Goal: Task Accomplishment & Management: Manage account settings

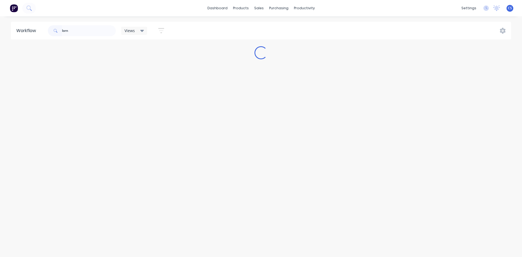
drag, startPoint x: 73, startPoint y: 34, endPoint x: 0, endPoint y: 27, distance: 73.8
click at [4, 27] on div "Workflow lorn Views Save new view None (Default) edit Nilesh edit Production ed…" at bounding box center [261, 31] width 522 height 18
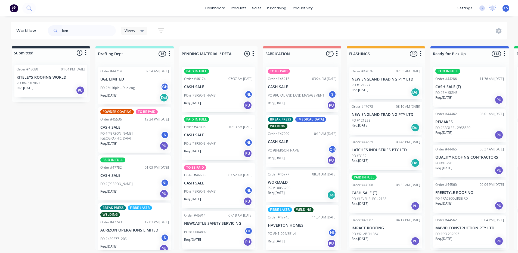
click at [86, 35] on input "lorn" at bounding box center [89, 30] width 54 height 11
type input "lorn"
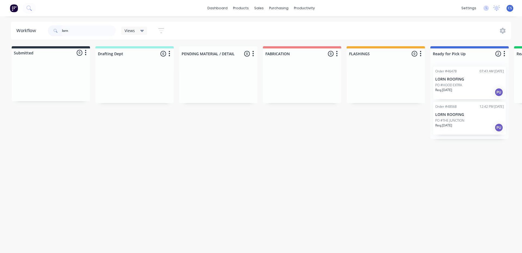
click at [452, 124] on p "Req. 24/09/25" at bounding box center [444, 125] width 17 height 5
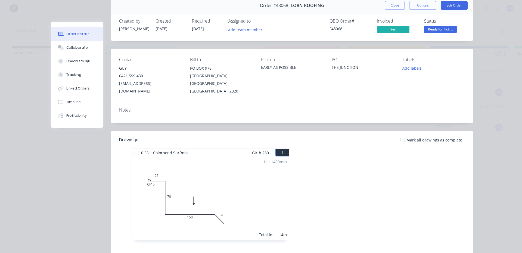
scroll to position [54, 0]
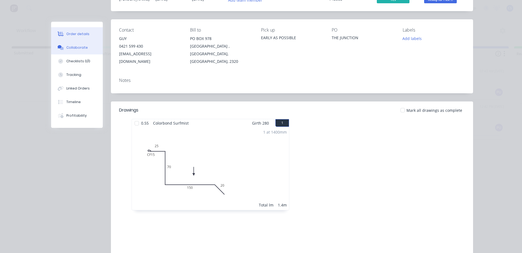
click at [81, 45] on div "Collaborate" at bounding box center [76, 47] width 21 height 5
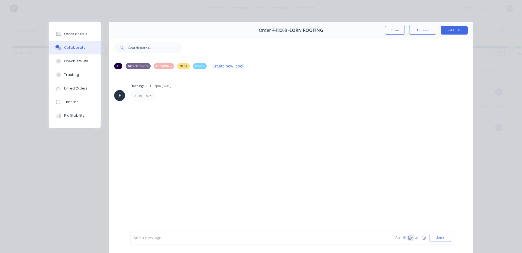
click at [409, 237] on icon "button" at bounding box center [411, 238] width 4 height 4
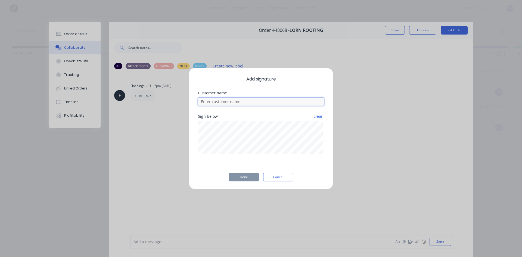
click at [250, 103] on input at bounding box center [261, 102] width 126 height 8
type input "GUY"
click at [245, 177] on button "Done" at bounding box center [244, 177] width 30 height 9
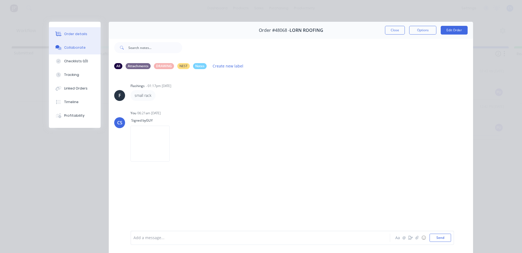
click at [79, 35] on div "Order details" at bounding box center [75, 34] width 23 height 5
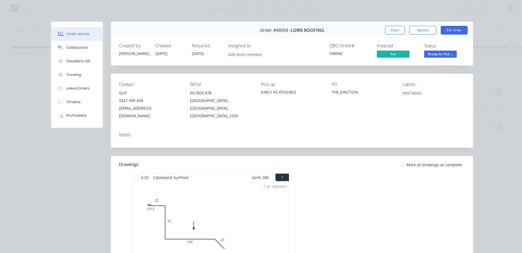
click at [434, 54] on span "Ready for Pick ..." at bounding box center [440, 54] width 33 height 7
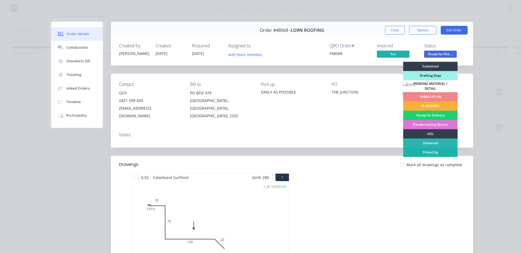
click at [423, 150] on div "Picked Up" at bounding box center [430, 152] width 54 height 9
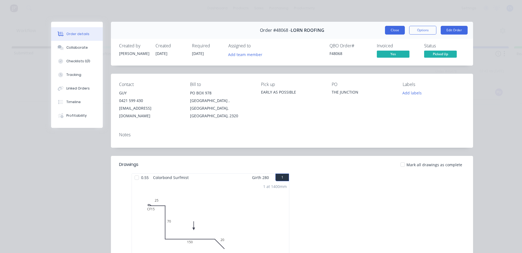
click at [390, 29] on button "Close" at bounding box center [395, 30] width 20 height 9
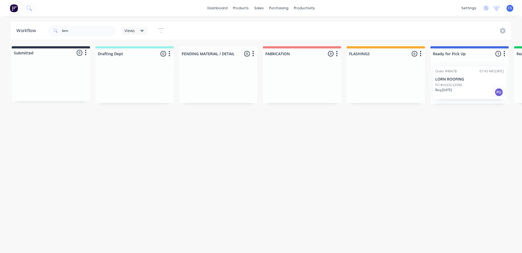
click at [455, 85] on p "PO #HOOD EXTRA" at bounding box center [449, 85] width 27 height 5
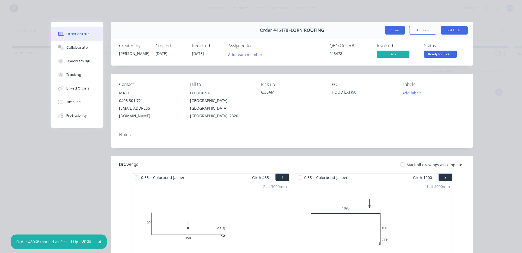
click at [390, 31] on button "Close" at bounding box center [395, 30] width 20 height 9
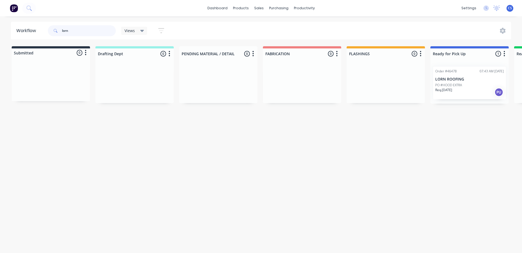
click at [80, 25] on input "lorn" at bounding box center [89, 30] width 54 height 11
drag, startPoint x: 76, startPoint y: 30, endPoint x: 10, endPoint y: 45, distance: 68.3
click at [10, 45] on div "Workflow lorn Views Save new view None (Default) edit Nilesh edit Production ed…" at bounding box center [261, 132] width 522 height 220
type input "IMPAC"
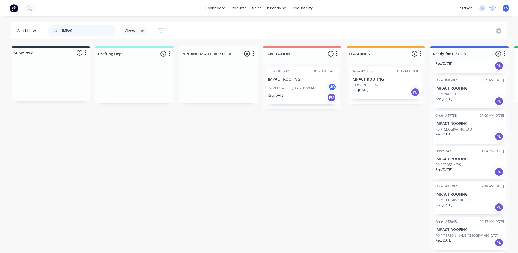
scroll to position [1, 0]
click at [465, 162] on div "PO #CROSS KEYS" at bounding box center [470, 164] width 69 height 5
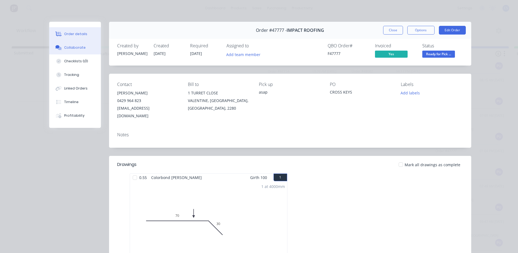
click at [69, 49] on div "Collaborate" at bounding box center [74, 47] width 21 height 5
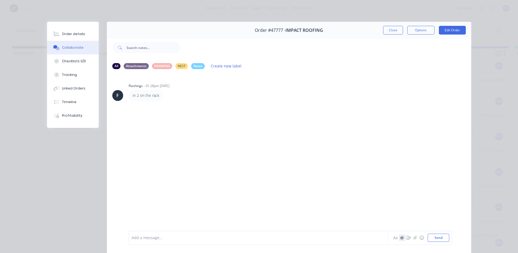
click at [403, 239] on button "@" at bounding box center [402, 238] width 7 height 7
click at [407, 239] on icon "button" at bounding box center [409, 238] width 4 height 4
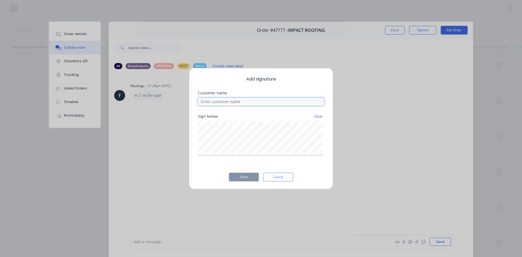
click at [233, 101] on input at bounding box center [261, 102] width 126 height 8
type input "WILLIAM"
click at [243, 177] on button "Done" at bounding box center [244, 177] width 30 height 9
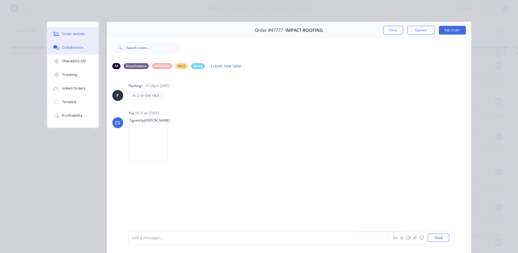
click at [71, 34] on div "Order details" at bounding box center [73, 34] width 23 height 5
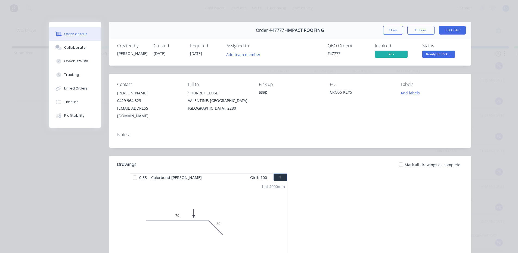
click at [433, 55] on span "Ready for Pick ..." at bounding box center [438, 54] width 33 height 7
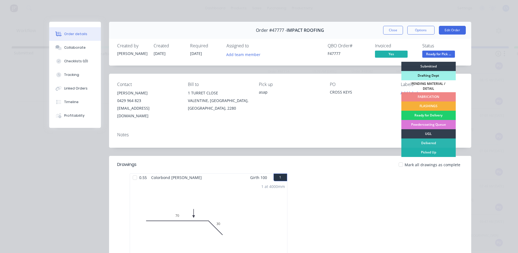
click at [438, 148] on div "Picked Up" at bounding box center [429, 152] width 54 height 9
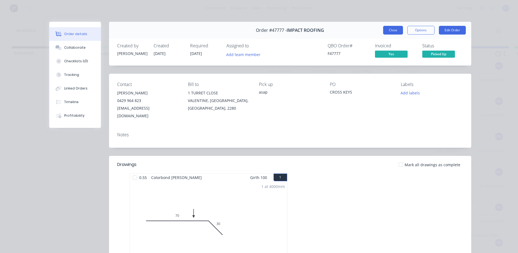
click at [395, 30] on button "Close" at bounding box center [393, 30] width 20 height 9
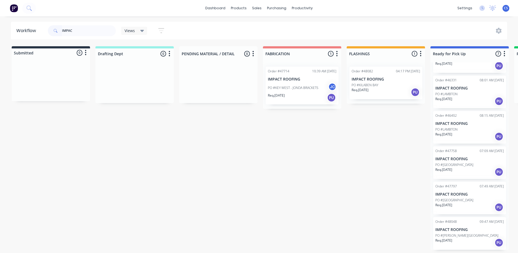
drag, startPoint x: 405, startPoint y: 11, endPoint x: 375, endPoint y: 75, distance: 71.3
click at [406, 11] on div "dashboard products sales purchasing productivity dashboard products Product Cat…" at bounding box center [259, 8] width 518 height 16
click at [92, 34] on input "IMPAC" at bounding box center [89, 30] width 54 height 11
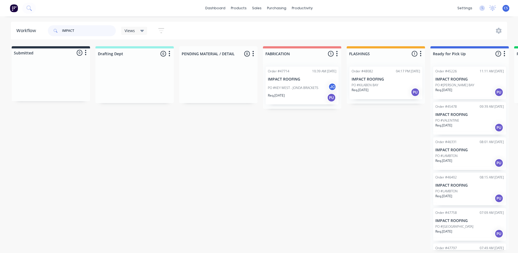
click at [92, 32] on input "IMPACT" at bounding box center [89, 30] width 54 height 11
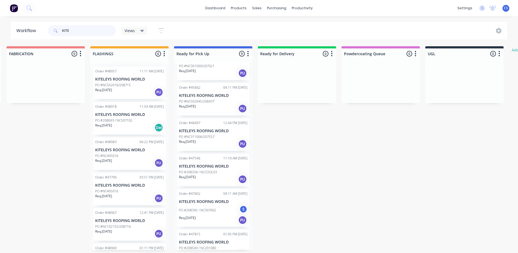
scroll to position [138, 0]
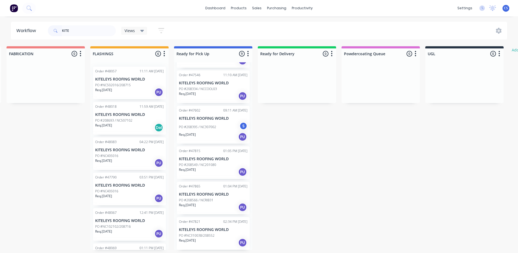
click at [228, 228] on p "KITELEYS ROOFING WORLD" at bounding box center [213, 229] width 69 height 5
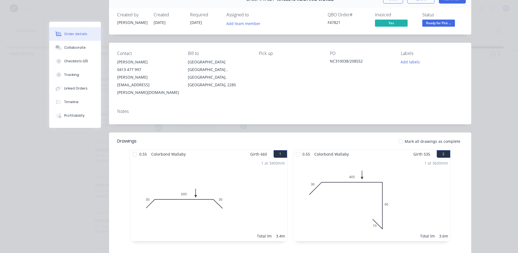
scroll to position [0, 0]
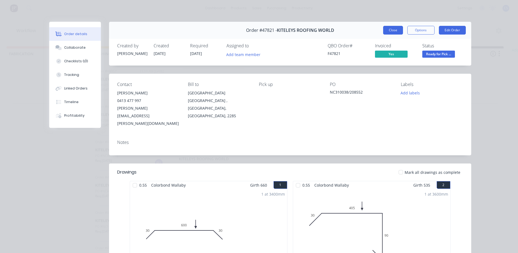
click at [383, 29] on button "Close" at bounding box center [393, 30] width 20 height 9
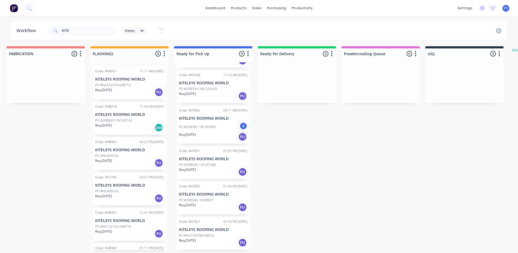
click at [206, 206] on div "Req. 18/09/25 PU" at bounding box center [213, 207] width 69 height 9
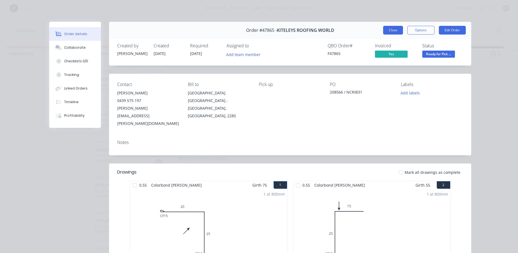
click at [385, 30] on button "Close" at bounding box center [393, 30] width 20 height 9
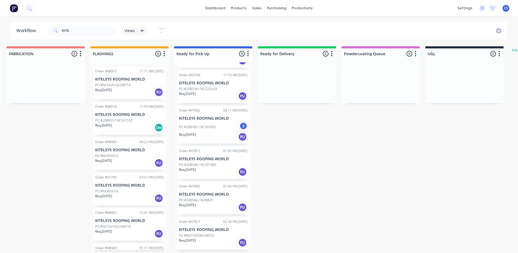
click at [219, 173] on div "Req. 17/09/25 PU" at bounding box center [213, 171] width 69 height 9
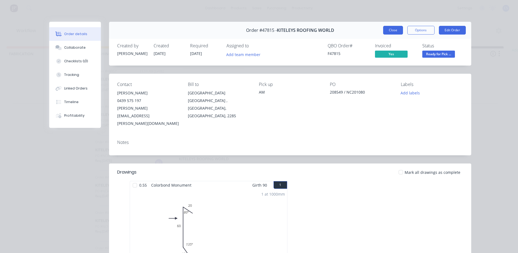
click at [399, 28] on button "Close" at bounding box center [393, 30] width 20 height 9
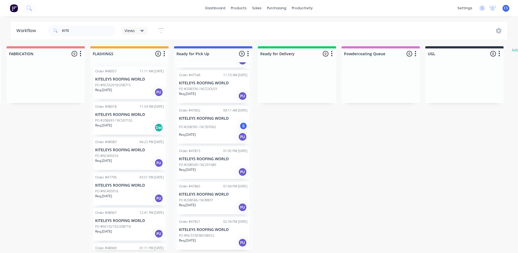
click at [218, 130] on div "PO #208395 / NC307002 S" at bounding box center [213, 127] width 69 height 10
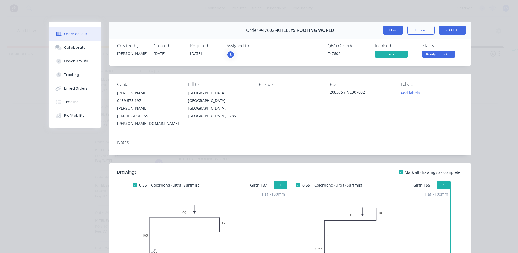
click at [397, 30] on button "Close" at bounding box center [393, 30] width 20 height 9
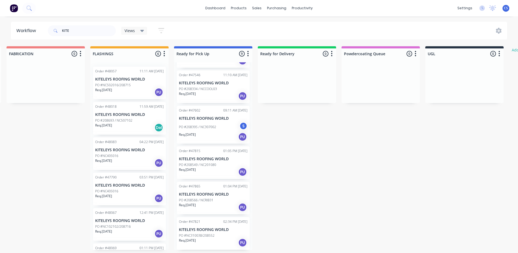
click at [196, 126] on p "PO #208395 / NC307002" at bounding box center [197, 127] width 37 height 5
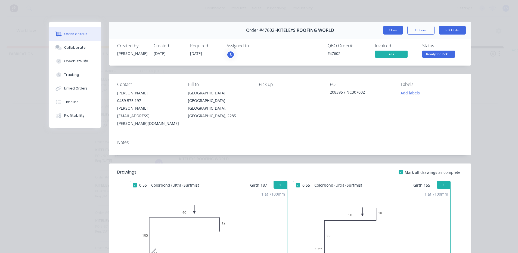
click at [393, 32] on button "Close" at bounding box center [393, 30] width 20 height 9
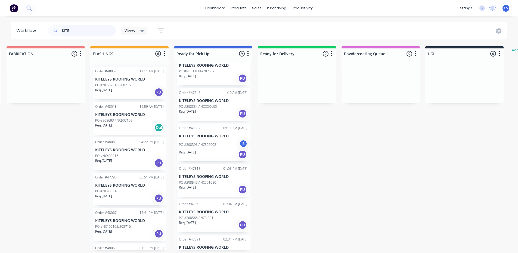
scroll to position [110, 0]
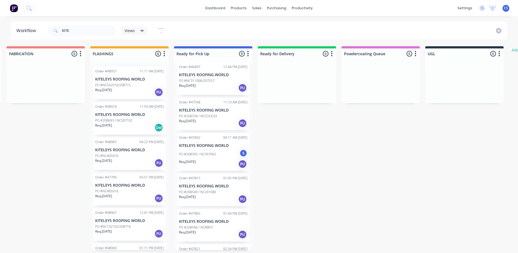
click at [218, 117] on div "PO #208334 / NCCOOL03" at bounding box center [213, 116] width 69 height 5
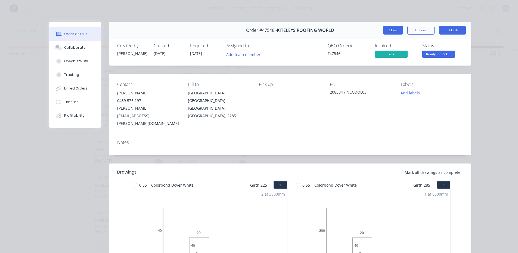
click at [399, 33] on button "Close" at bounding box center [393, 30] width 20 height 9
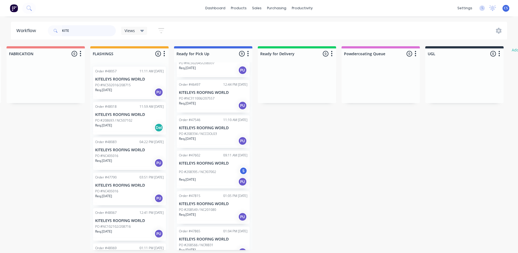
scroll to position [83, 0]
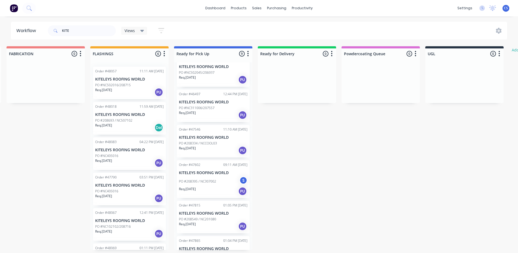
click at [202, 97] on div "Order #46497 12:44 PM 24/07/25 KITELEYS ROOFING WORLD PO #NC311006/207557 Req. …" at bounding box center [213, 106] width 73 height 33
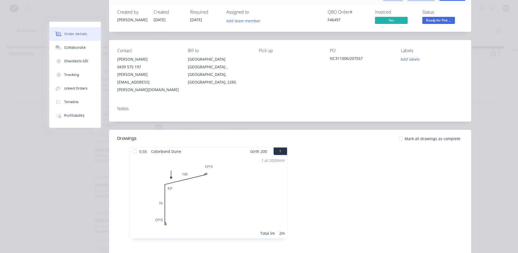
scroll to position [0, 0]
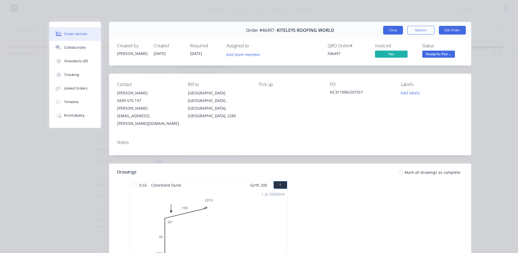
click at [388, 32] on button "Close" at bounding box center [393, 30] width 20 height 9
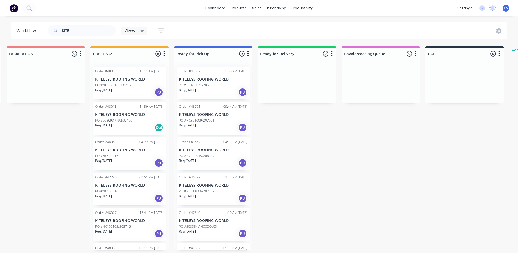
click at [204, 225] on p "PO #208334 / NCCOOL03" at bounding box center [198, 226] width 38 height 5
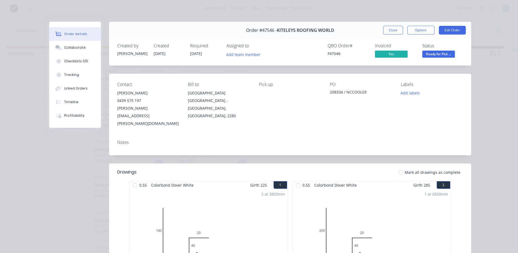
click at [397, 25] on div "Order #47546 - KITELEYS ROOFING WORLD Close Options Edit Order" at bounding box center [290, 30] width 362 height 17
click at [396, 29] on button "Close" at bounding box center [393, 30] width 20 height 9
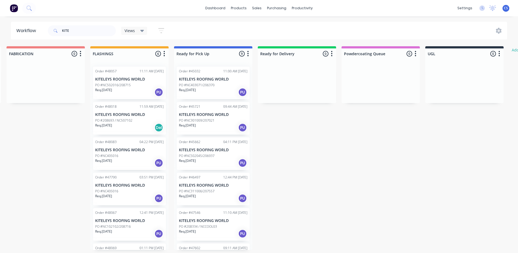
click at [206, 184] on p "KITELEYS ROOFING WORLD" at bounding box center [213, 185] width 69 height 5
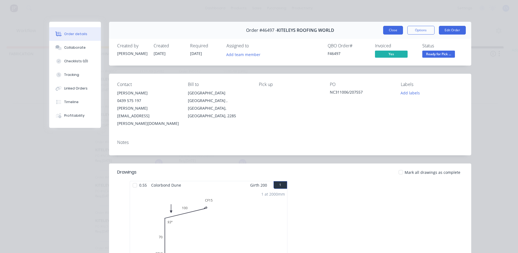
click at [386, 31] on button "Close" at bounding box center [393, 30] width 20 height 9
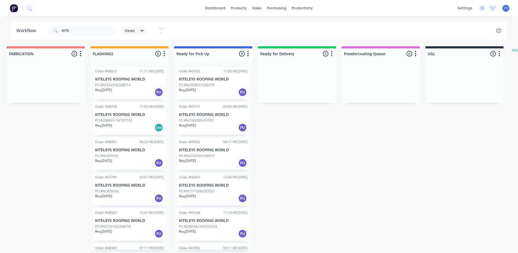
click at [224, 115] on p "KITELEYS ROOFING WORLD" at bounding box center [213, 114] width 69 height 5
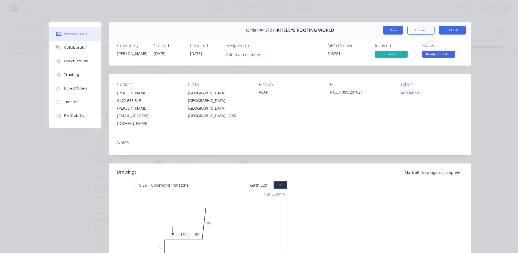
click at [389, 33] on button "Close" at bounding box center [393, 30] width 20 height 9
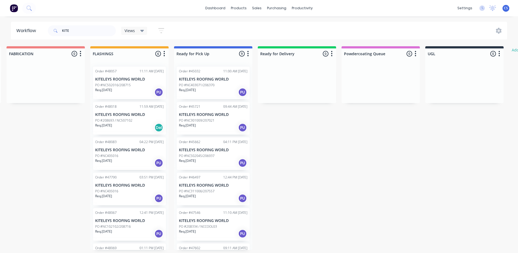
click at [203, 91] on div "Req. 02/06/25 PU" at bounding box center [213, 92] width 69 height 9
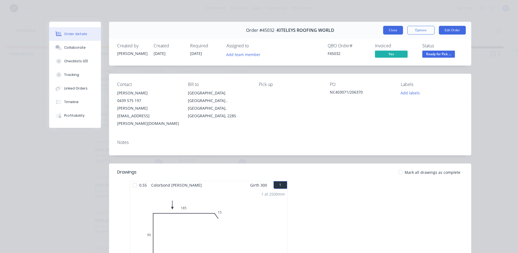
click at [386, 30] on button "Close" at bounding box center [393, 30] width 20 height 9
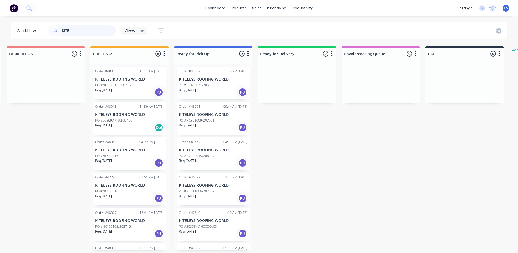
click at [102, 34] on input "KITE" at bounding box center [89, 30] width 54 height 11
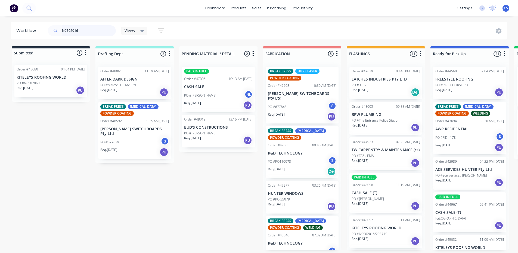
type input "NC502016"
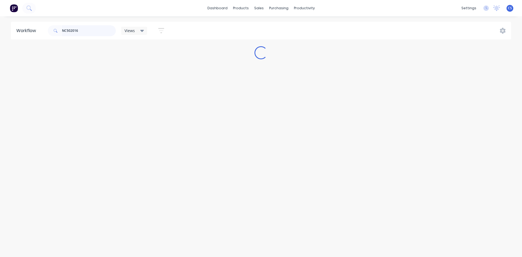
click at [100, 32] on input "NC502016" at bounding box center [89, 30] width 54 height 11
type input "3460"
click at [395, 157] on div "Workflow 3460 Views Save new view None (Default) edit Nilesh edit Production ed…" at bounding box center [261, 134] width 522 height 224
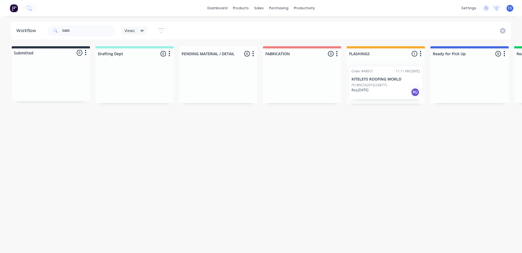
click at [390, 93] on div "Req. 25/09/25 PU" at bounding box center [386, 92] width 69 height 9
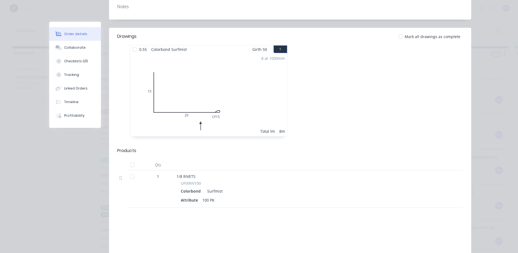
scroll to position [136, 0]
click at [84, 46] on button "Collaborate" at bounding box center [75, 48] width 52 height 14
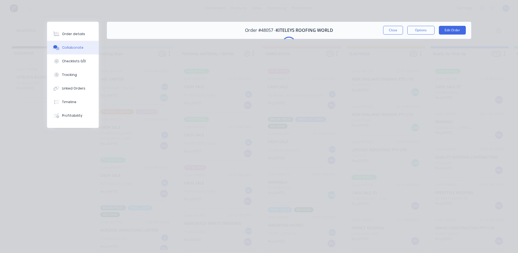
scroll to position [0, 0]
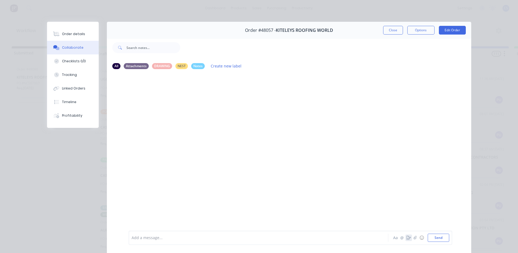
click at [409, 239] on icon "button" at bounding box center [409, 238] width 4 height 4
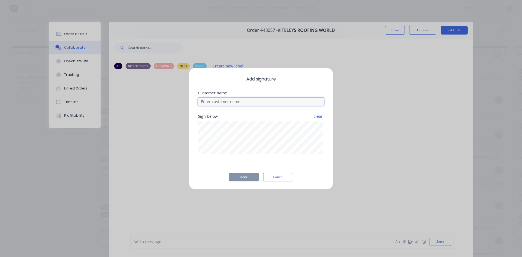
click at [230, 104] on input at bounding box center [261, 102] width 126 height 8
type input "e"
type input "Ethan"
click at [243, 183] on div "Add signature Customer name Ethan Sign below clear Done Cancel" at bounding box center [261, 128] width 144 height 121
click at [245, 177] on button "Done" at bounding box center [244, 177] width 30 height 9
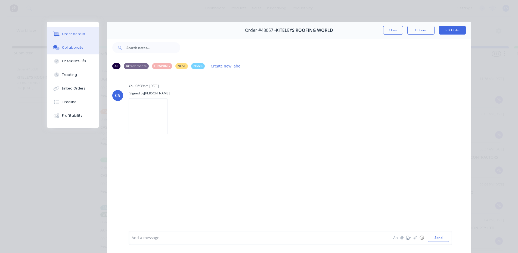
click at [80, 35] on div "Order details" at bounding box center [73, 34] width 23 height 5
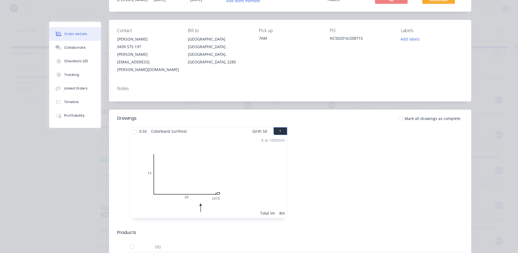
scroll to position [82, 0]
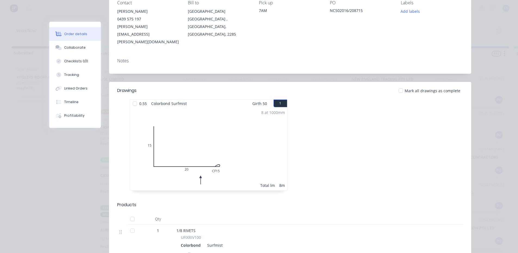
click at [57, 163] on div "Order #48057 - KITELEYS ROOFING WORLD Close Options Edit Order Created by Mel C…" at bounding box center [260, 143] width 422 height 406
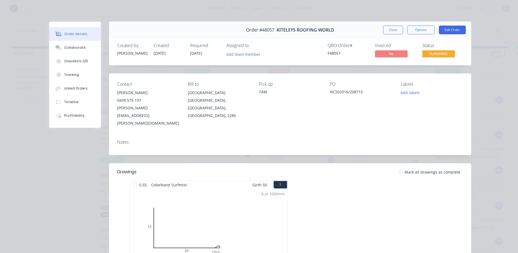
scroll to position [0, 0]
click at [505, 73] on div "Order details Collaborate Checklists 0/0 Tracking Linked Orders Timeline Profit…" at bounding box center [259, 126] width 518 height 253
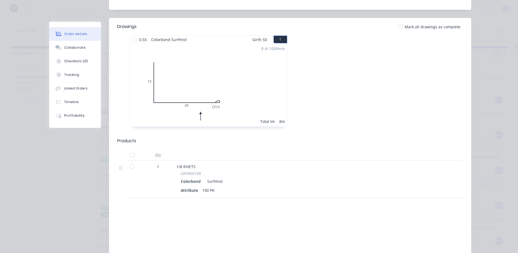
scroll to position [136, 0]
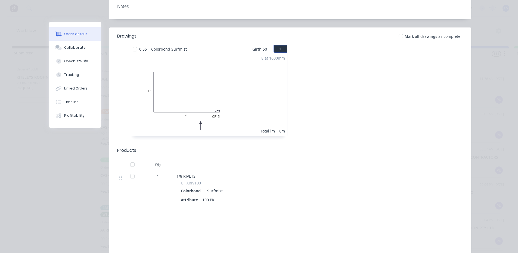
click at [497, 137] on div "Order details Collaborate Checklists 0/0 Tracking Linked Orders Timeline Profit…" at bounding box center [259, 126] width 518 height 253
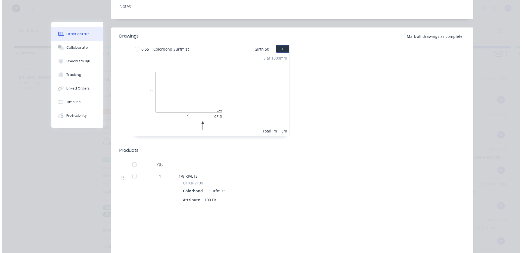
scroll to position [0, 0]
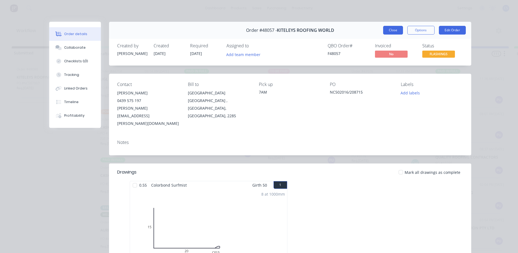
click at [389, 29] on button "Close" at bounding box center [393, 30] width 20 height 9
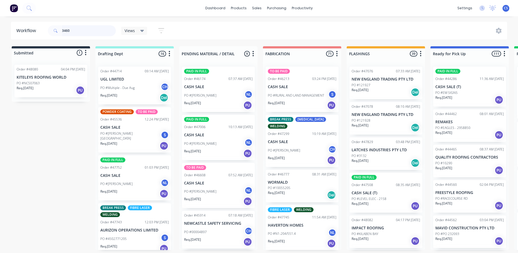
click at [77, 28] on input "3460" at bounding box center [89, 30] width 54 height 11
type input "brw"
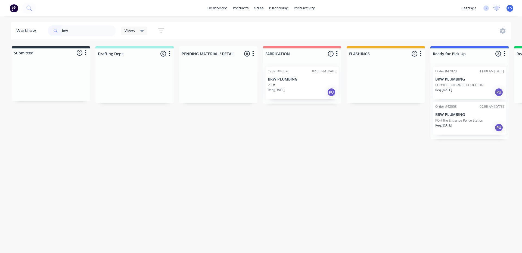
click at [481, 92] on div "Req. 22/09/25 PU" at bounding box center [470, 92] width 69 height 9
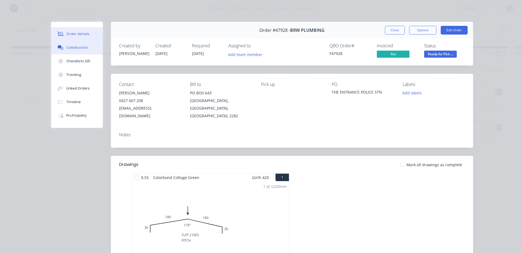
click at [63, 47] on button "Collaborate" at bounding box center [77, 48] width 52 height 14
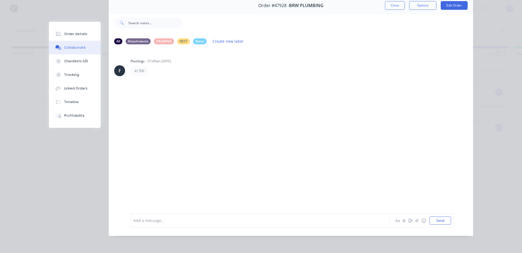
scroll to position [29, 0]
click at [410, 220] on icon "button" at bounding box center [411, 221] width 4 height 4
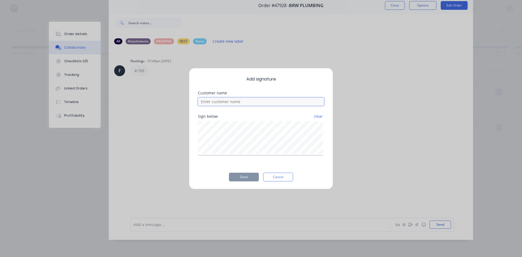
click at [238, 102] on input at bounding box center [261, 102] width 126 height 8
type input "B"
click at [243, 177] on button "Done" at bounding box center [244, 177] width 30 height 9
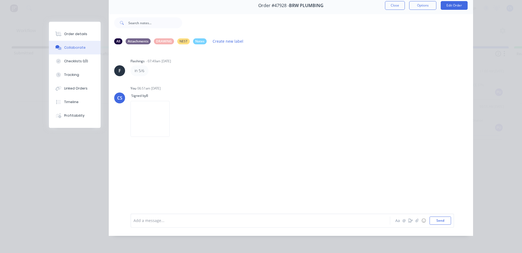
click at [501, 43] on div "Order details Collaborate Checklists 0/0 Tracking Linked Orders Timeline Profit…" at bounding box center [261, 126] width 522 height 253
click at [393, 9] on button "Close" at bounding box center [395, 5] width 20 height 9
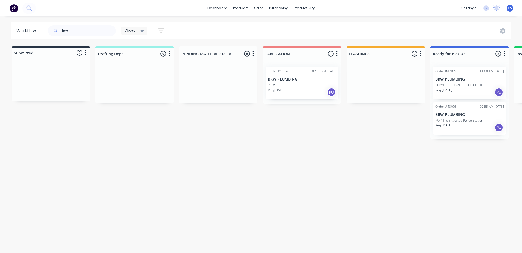
click at [468, 122] on p "PO #The Entrance Police Station" at bounding box center [460, 120] width 48 height 5
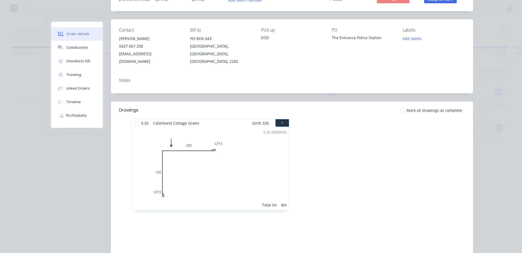
scroll to position [0, 0]
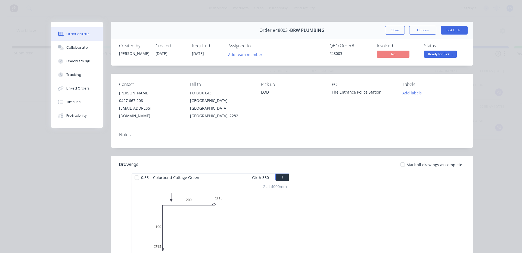
click at [393, 35] on div "Order #48003 - BRW PLUMBING Close Options Edit Order" at bounding box center [292, 30] width 362 height 17
click at [394, 31] on button "Close" at bounding box center [395, 30] width 20 height 9
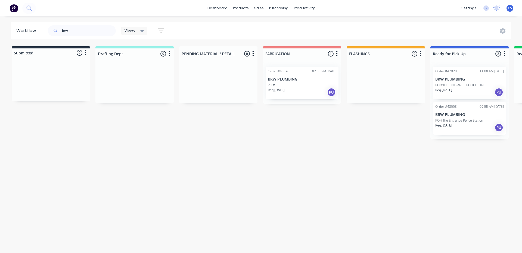
click at [446, 77] on p "BRW PLUMBING" at bounding box center [470, 79] width 69 height 5
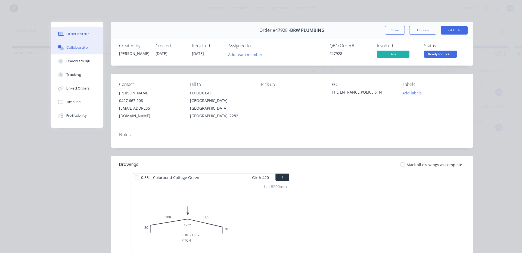
click at [81, 47] on div "Collaborate" at bounding box center [76, 47] width 21 height 5
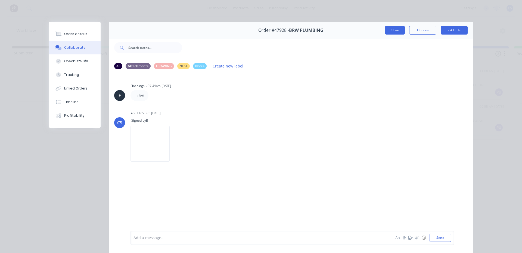
drag, startPoint x: 396, startPoint y: 32, endPoint x: 404, endPoint y: 38, distance: 10.0
click at [396, 32] on button "Close" at bounding box center [395, 30] width 20 height 9
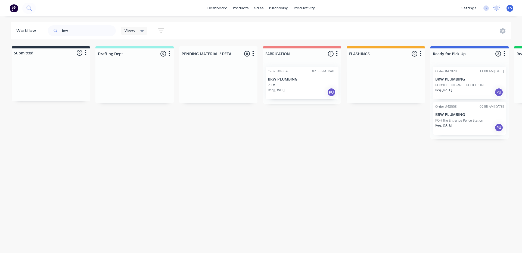
click at [449, 129] on div "Req. 24/09/25 PU" at bounding box center [470, 127] width 69 height 9
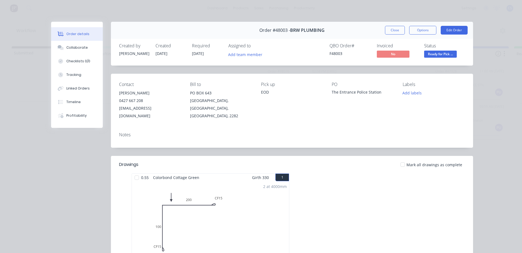
scroll to position [27, 0]
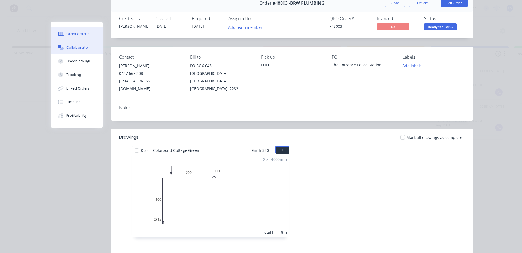
click at [73, 49] on div "Collaborate" at bounding box center [76, 47] width 21 height 5
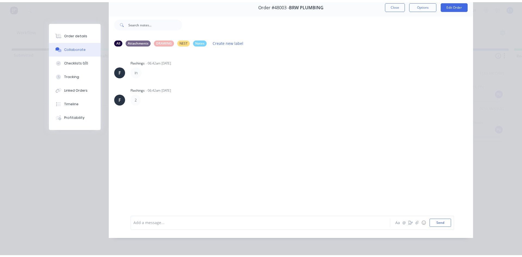
scroll to position [29, 0]
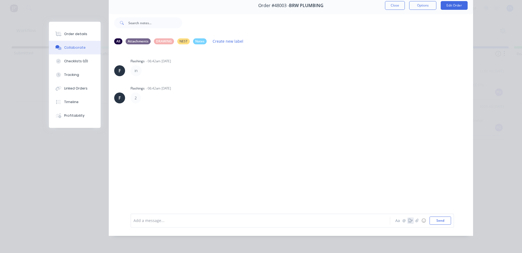
click at [410, 221] on icon "button" at bounding box center [411, 221] width 4 height 4
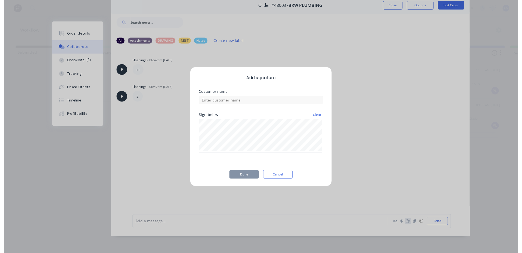
scroll to position [25, 0]
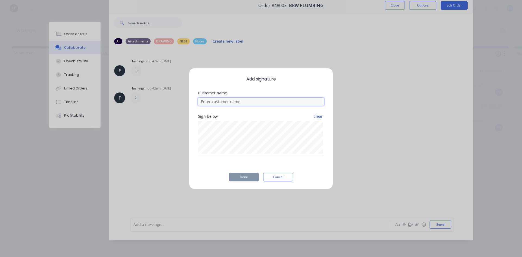
click at [241, 104] on input at bounding box center [261, 102] width 126 height 8
type input "Ben"
click at [251, 178] on button "Done" at bounding box center [244, 177] width 30 height 9
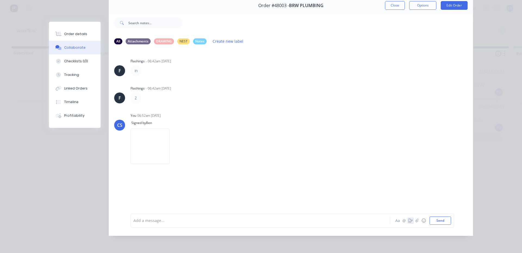
scroll to position [0, 0]
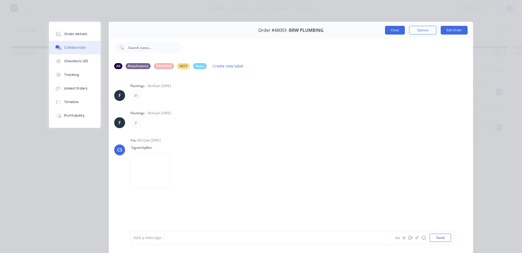
click at [391, 33] on button "Close" at bounding box center [395, 30] width 20 height 9
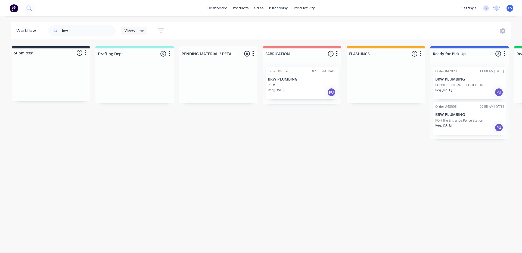
click at [285, 91] on p "Req. 26/09/25" at bounding box center [276, 90] width 17 height 5
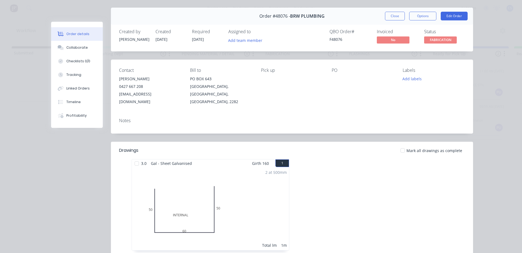
scroll to position [27, 0]
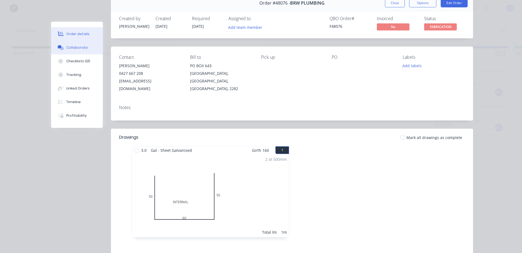
click at [60, 49] on icon at bounding box center [62, 48] width 4 height 3
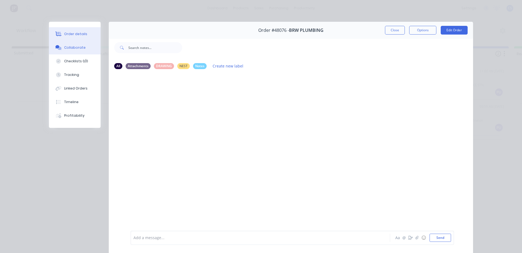
click at [83, 31] on button "Order details" at bounding box center [75, 34] width 52 height 14
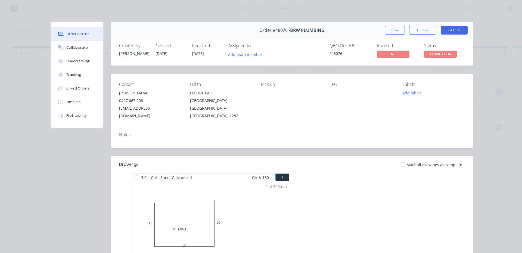
drag, startPoint x: 377, startPoint y: 27, endPoint x: 386, endPoint y: 29, distance: 8.8
click at [380, 27] on div "Order #48076 - BRW PLUMBING Close Options Edit Order" at bounding box center [292, 30] width 362 height 17
click at [389, 29] on button "Close" at bounding box center [395, 30] width 20 height 9
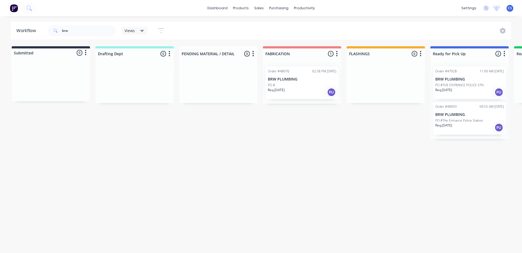
click at [484, 87] on p "PO #THE ENTRANCE POLICE STN" at bounding box center [460, 85] width 48 height 5
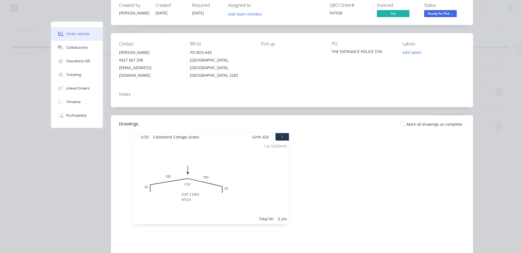
scroll to position [54, 0]
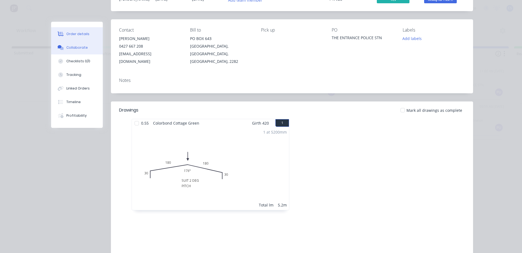
click at [71, 47] on div "Collaborate" at bounding box center [76, 47] width 21 height 5
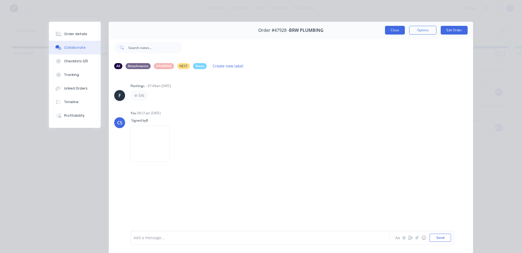
click at [397, 34] on button "Close" at bounding box center [395, 30] width 20 height 9
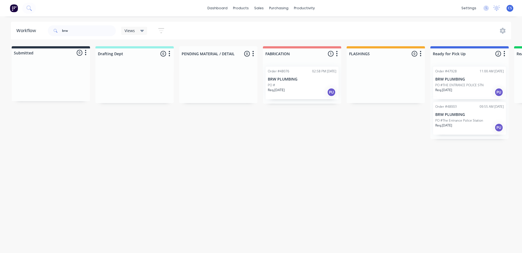
click at [451, 127] on p "Req. 24/09/25" at bounding box center [444, 125] width 17 height 5
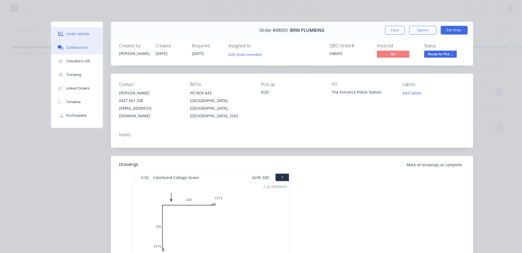
click at [69, 50] on div "Collaborate" at bounding box center [76, 47] width 21 height 5
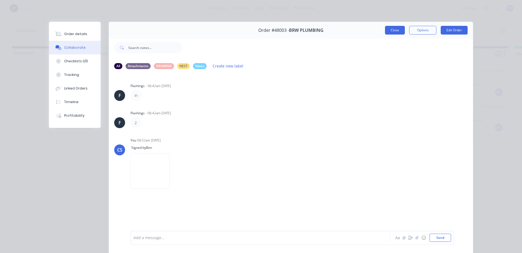
click at [399, 31] on button "Close" at bounding box center [395, 30] width 20 height 9
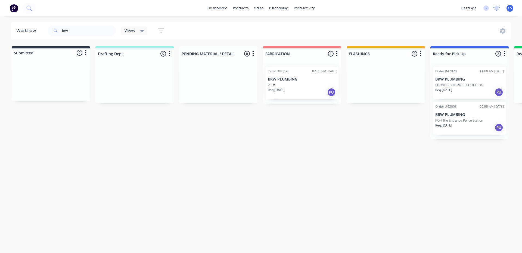
click at [464, 67] on div "Order #47928 11:00 AM 19/09/25 BRW PLUMBING PO #THE ENTRANCE POLICE STN Req. 22…" at bounding box center [469, 83] width 73 height 33
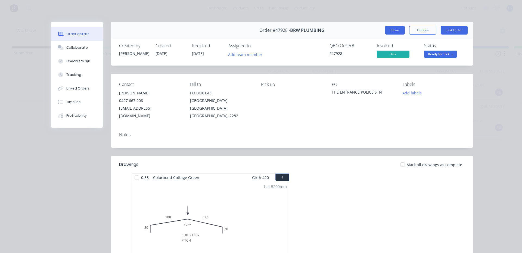
click at [388, 27] on button "Close" at bounding box center [395, 30] width 20 height 9
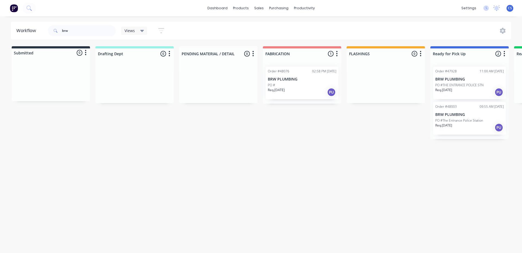
click at [443, 79] on p "BRW PLUMBING" at bounding box center [470, 79] width 69 height 5
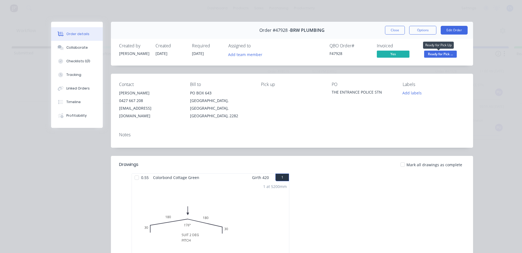
click at [442, 54] on span "Ready for Pick ..." at bounding box center [440, 54] width 33 height 7
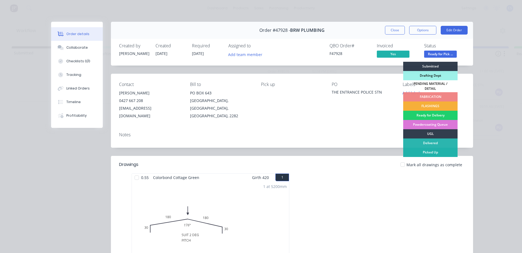
click at [431, 151] on div "Picked Up" at bounding box center [430, 152] width 54 height 9
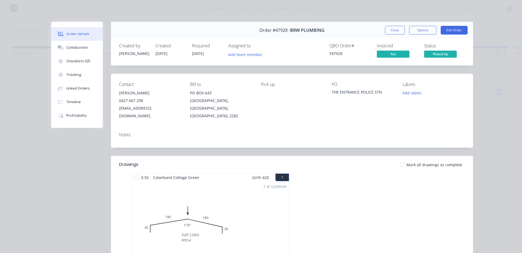
click at [502, 130] on div "Order details Collaborate Checklists 0/0 Tracking Linked Orders Timeline Profit…" at bounding box center [261, 126] width 522 height 253
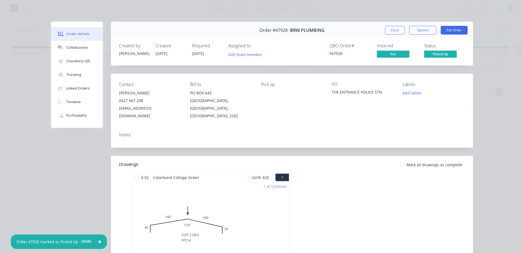
click at [385, 30] on button "Close" at bounding box center [395, 30] width 20 height 9
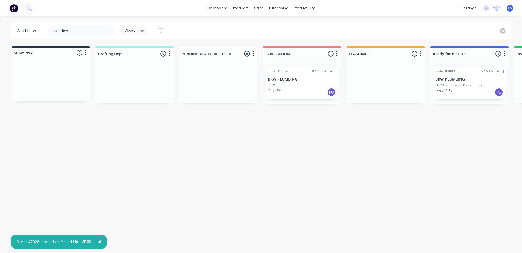
click at [465, 88] on div "Req. 24/09/25 PU" at bounding box center [470, 92] width 69 height 9
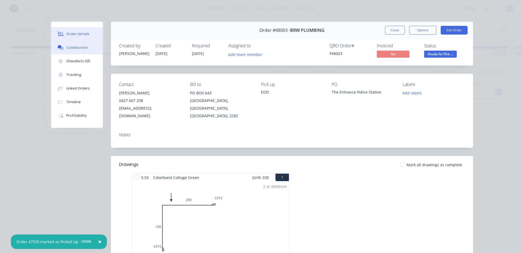
click at [60, 48] on icon at bounding box center [62, 48] width 4 height 3
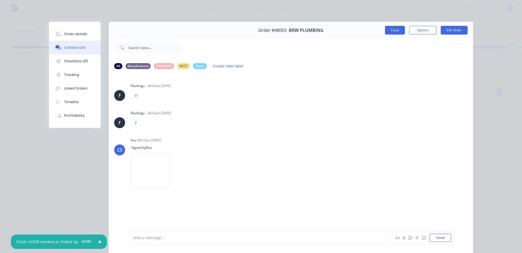
click at [394, 31] on button "Close" at bounding box center [395, 30] width 20 height 9
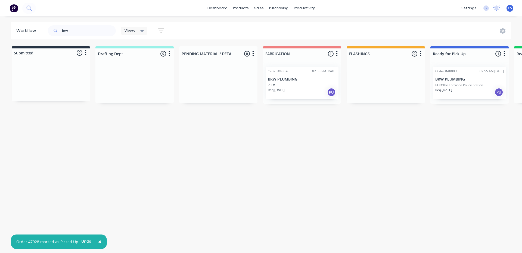
click at [473, 70] on div "Order #48003 09:55 AM 23/09/25" at bounding box center [470, 71] width 69 height 5
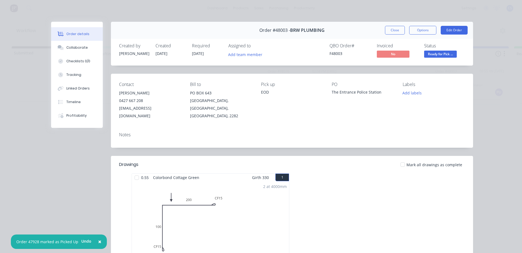
click at [435, 55] on span "Ready for Pick ..." at bounding box center [440, 54] width 33 height 7
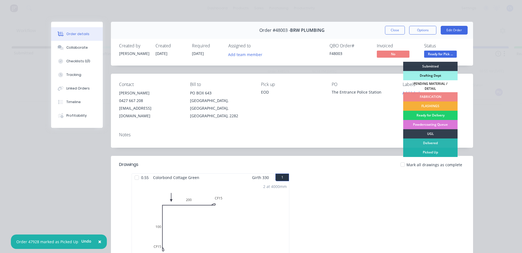
click at [431, 152] on div "Picked Up" at bounding box center [430, 152] width 54 height 9
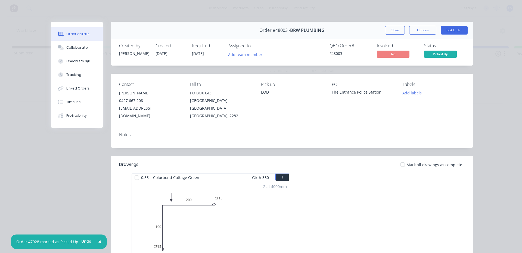
click at [492, 142] on div "Order details Collaborate Checklists 0/0 Tracking Linked Orders Timeline Profit…" at bounding box center [261, 126] width 522 height 253
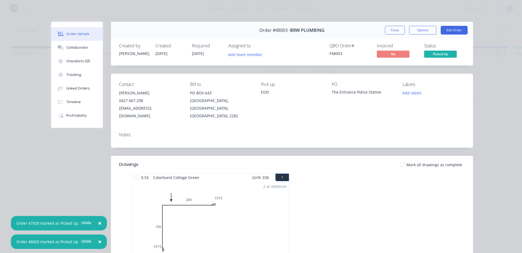
click at [390, 28] on button "Close" at bounding box center [395, 30] width 20 height 9
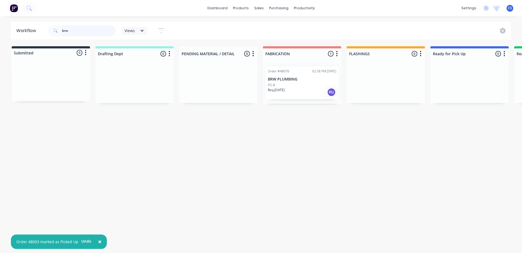
click at [82, 30] on input "brw" at bounding box center [89, 30] width 54 height 11
click at [82, 29] on input "brw" at bounding box center [89, 30] width 54 height 11
type input "spanline"
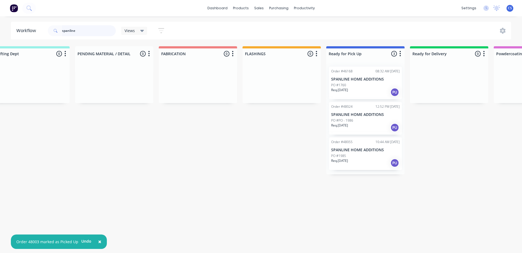
scroll to position [0, 129]
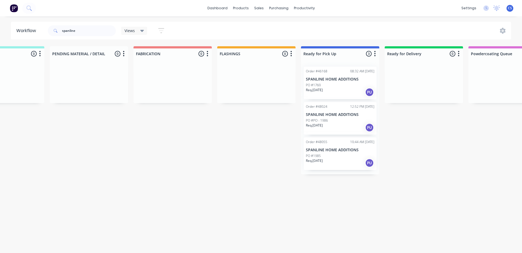
click at [339, 162] on div "Req. 25/09/25 PU" at bounding box center [340, 162] width 69 height 9
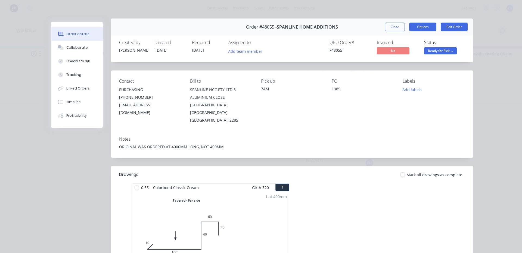
scroll to position [0, 0]
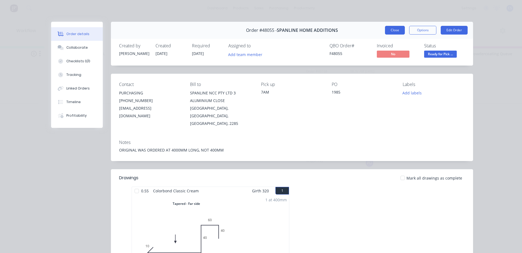
click at [390, 32] on button "Close" at bounding box center [395, 30] width 20 height 9
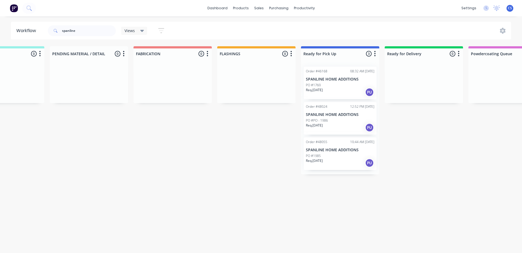
click at [340, 125] on div "Req. 24/09/25 PU" at bounding box center [340, 127] width 69 height 9
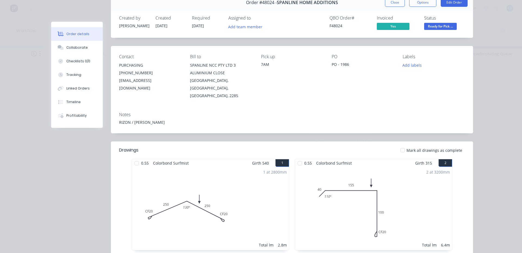
scroll to position [54, 0]
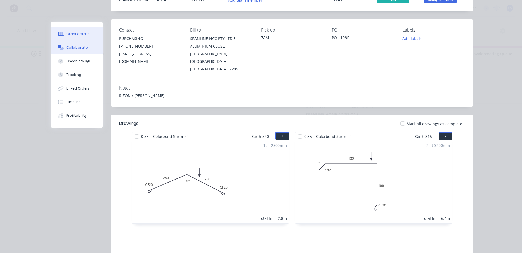
click at [82, 48] on div "Collaborate" at bounding box center [76, 47] width 21 height 5
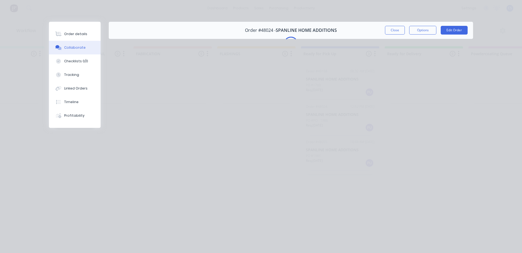
scroll to position [0, 0]
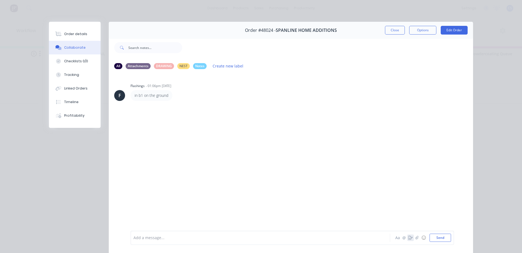
click at [411, 239] on icon "button" at bounding box center [411, 238] width 4 height 4
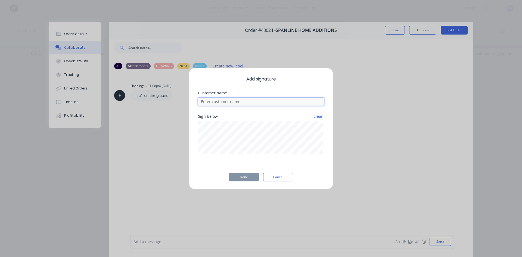
click at [225, 101] on input at bounding box center [261, 102] width 126 height 8
type input "Chris"
click at [244, 184] on div "Add signature Customer name Chris Sign below clear Done Cancel" at bounding box center [261, 128] width 144 height 121
click at [245, 170] on div "Add signature Customer name Chris Sign below clear Done Cancel" at bounding box center [261, 128] width 144 height 121
click at [243, 172] on div "Add signature Customer name Chris Sign below clear Done Cancel" at bounding box center [261, 128] width 144 height 121
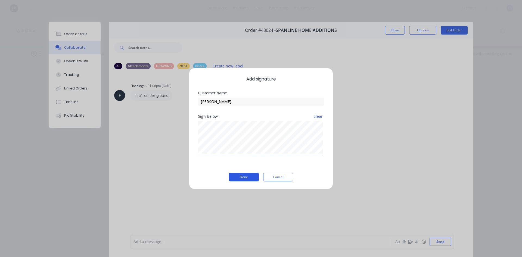
click at [242, 174] on button "Done" at bounding box center [244, 177] width 30 height 9
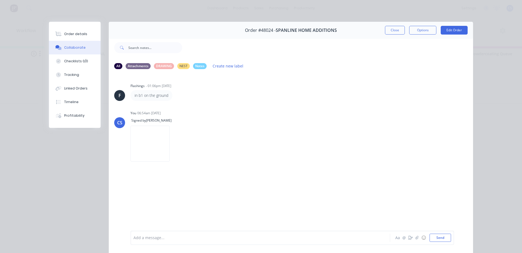
click at [396, 30] on button "Close" at bounding box center [395, 30] width 20 height 9
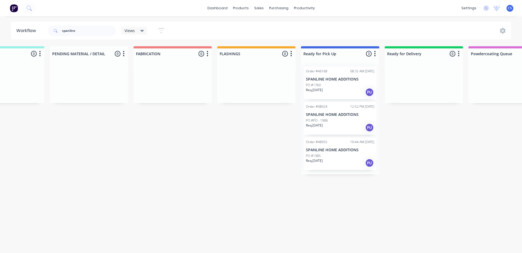
click at [330, 164] on div "Req. 25/09/25 PU" at bounding box center [340, 162] width 69 height 9
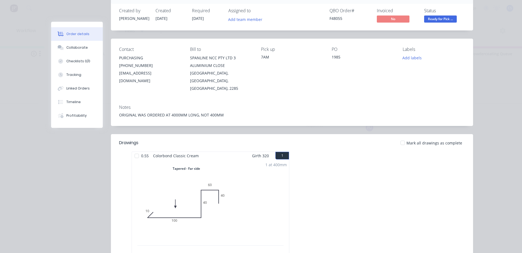
scroll to position [27, 0]
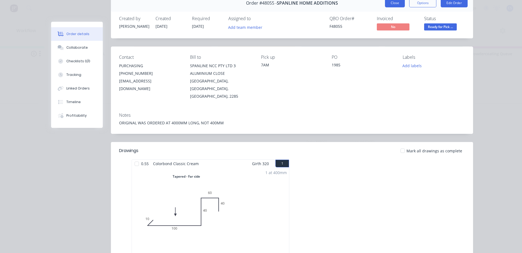
click at [395, 4] on button "Close" at bounding box center [395, 3] width 20 height 9
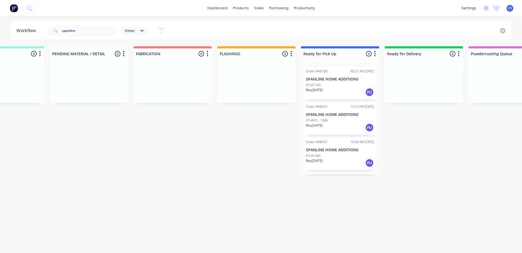
click at [348, 120] on div "PO #PO - 1986" at bounding box center [340, 120] width 69 height 5
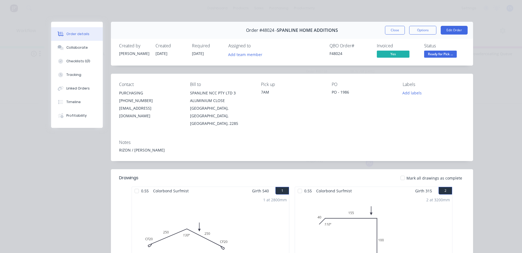
click at [450, 58] on button "Ready for Pick ..." at bounding box center [440, 55] width 33 height 8
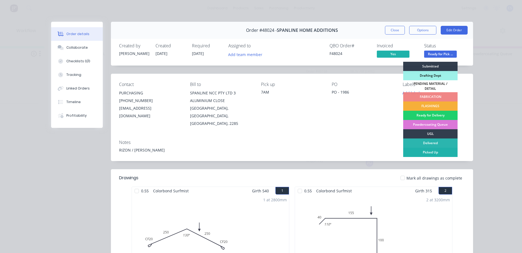
click at [428, 149] on div "Picked Up" at bounding box center [430, 152] width 54 height 9
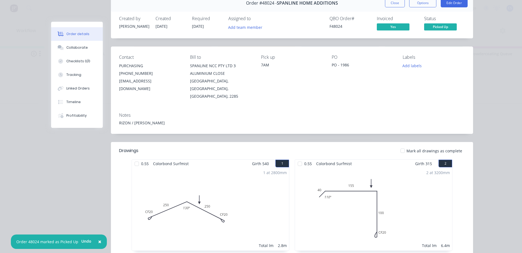
click at [18, 125] on div "Order details Collaborate Checklists 0/0 Tracking Linked Orders Timeline Profit…" at bounding box center [261, 126] width 522 height 253
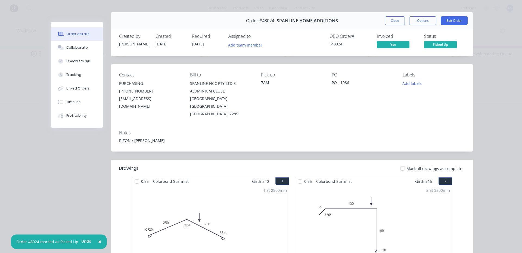
scroll to position [0, 0]
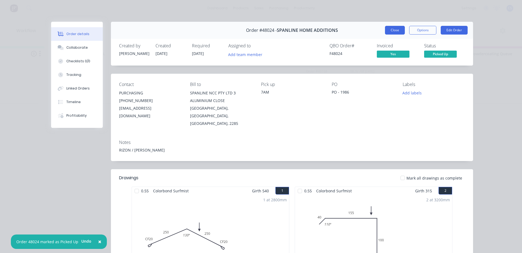
click at [402, 33] on button "Close" at bounding box center [395, 30] width 20 height 9
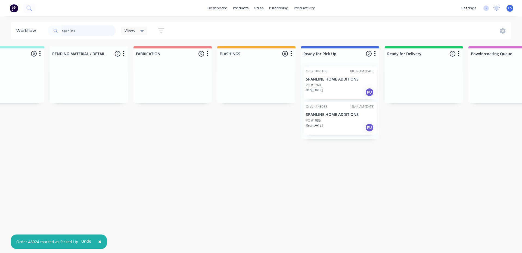
click at [78, 32] on input "spanline" at bounding box center [89, 30] width 54 height 11
type input "4"
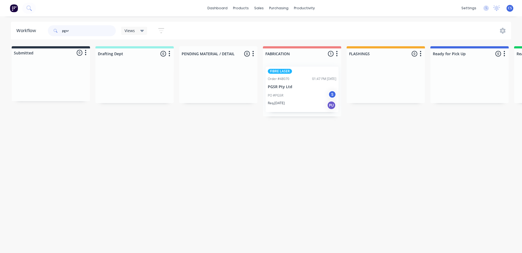
type input "pgsr"
click at [289, 100] on div "PO #PGSR S" at bounding box center [302, 95] width 69 height 10
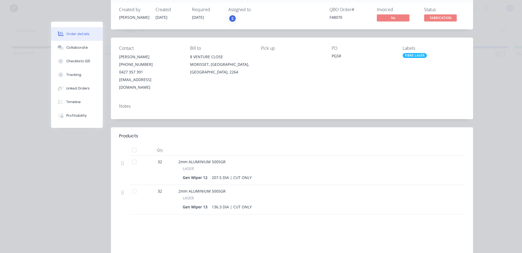
scroll to position [27, 0]
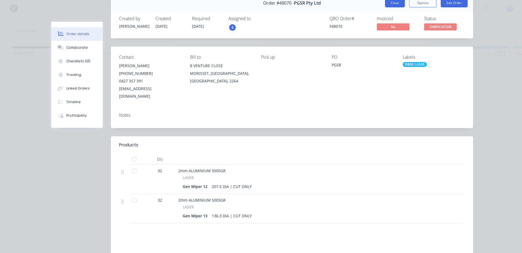
click at [395, 5] on button "Close" at bounding box center [395, 3] width 20 height 9
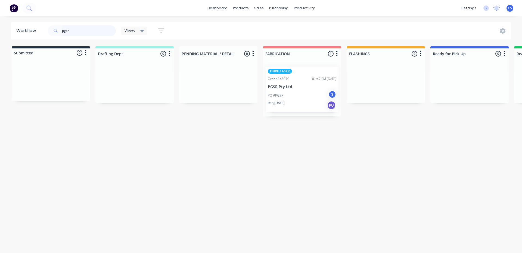
drag, startPoint x: 78, startPoint y: 30, endPoint x: 61, endPoint y: 31, distance: 16.4
click at [61, 31] on div "pgsr" at bounding box center [82, 30] width 68 height 11
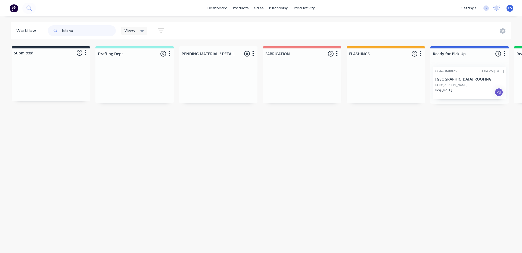
type input "lake va"
click at [469, 92] on div "Req. 24/09/25 PU" at bounding box center [470, 92] width 69 height 9
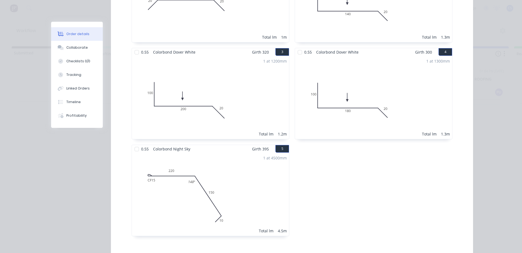
scroll to position [136, 0]
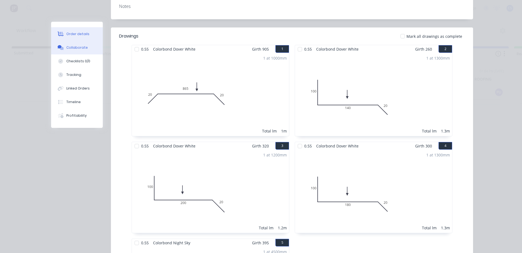
click at [82, 52] on button "Collaborate" at bounding box center [77, 48] width 52 height 14
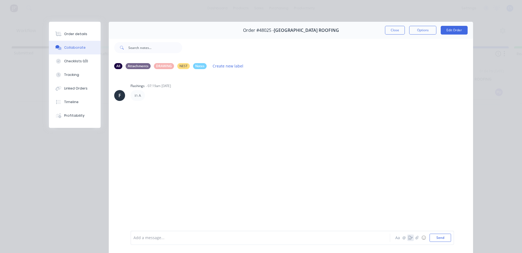
click at [408, 239] on button "button" at bounding box center [411, 238] width 7 height 7
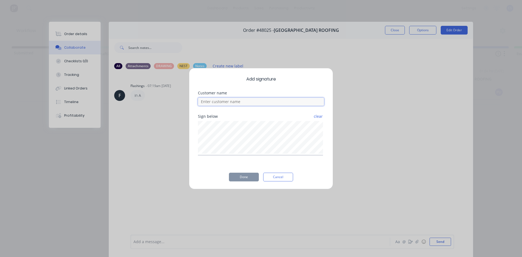
click at [276, 101] on input at bounding box center [261, 102] width 126 height 8
type input "matt"
click at [247, 178] on button "Done" at bounding box center [244, 177] width 30 height 9
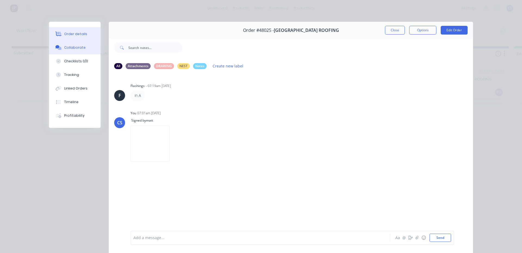
click at [77, 37] on button "Order details" at bounding box center [75, 34] width 52 height 14
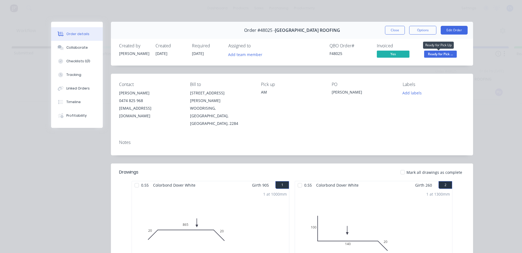
click at [442, 54] on span "Ready for Pick ..." at bounding box center [440, 54] width 33 height 7
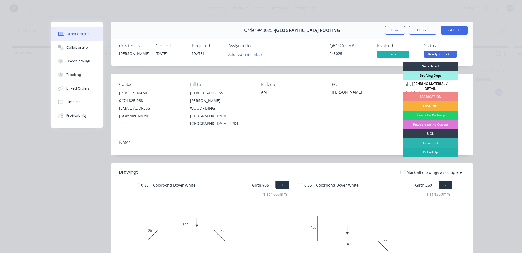
click at [425, 149] on div "Picked Up" at bounding box center [430, 152] width 54 height 9
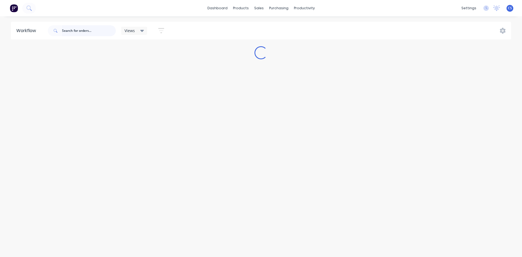
click at [105, 35] on input "text" at bounding box center [89, 30] width 54 height 11
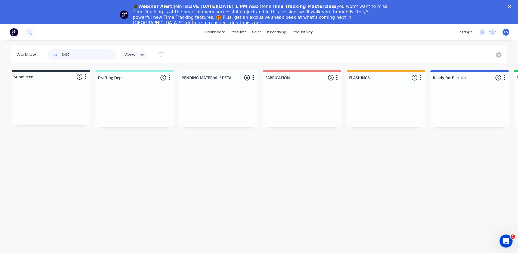
click at [91, 55] on input "3460" at bounding box center [89, 54] width 54 height 11
type input "your craftsmen"
click at [441, 107] on p "PO #[GEOGRAPHIC_DATA]" at bounding box center [455, 109] width 38 height 5
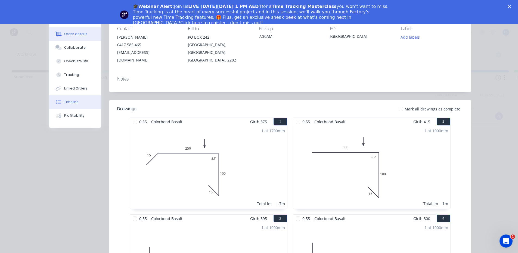
scroll to position [54, 0]
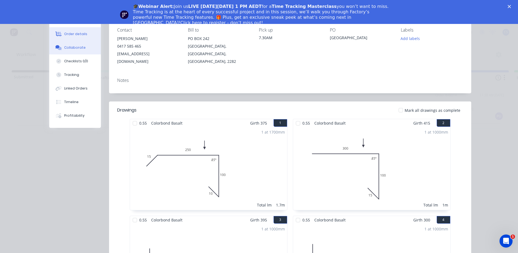
click at [72, 51] on button "Collaborate" at bounding box center [75, 48] width 52 height 14
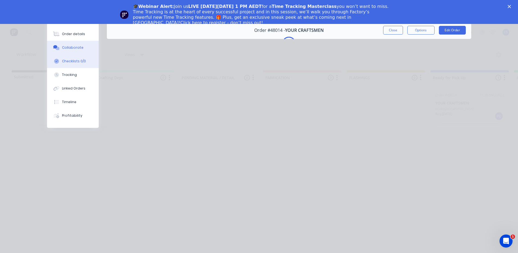
scroll to position [0, 0]
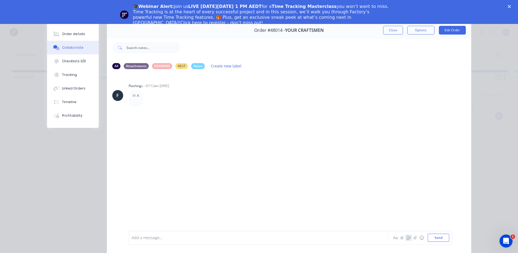
click at [408, 238] on icon "button" at bounding box center [409, 238] width 4 height 4
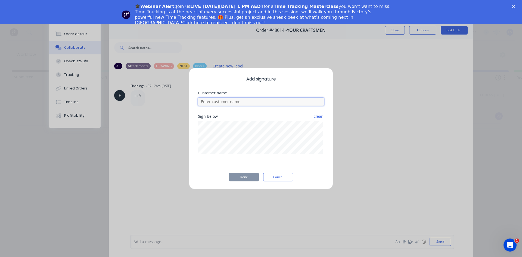
click at [229, 101] on input at bounding box center [261, 102] width 126 height 8
type input "[PERSON_NAME]"
click at [249, 173] on button "Done" at bounding box center [244, 177] width 30 height 9
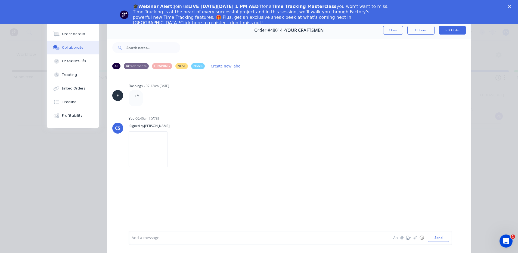
click at [399, 28] on button "Close" at bounding box center [393, 30] width 20 height 9
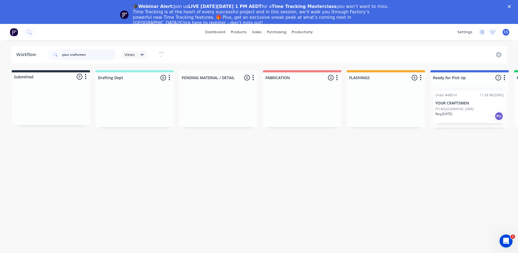
click at [95, 52] on input "your craftsmen" at bounding box center [89, 54] width 54 height 11
type input "y"
type input "excite"
click at [467, 119] on p "PO #EXCITE BUILDING" at bounding box center [452, 116] width 33 height 5
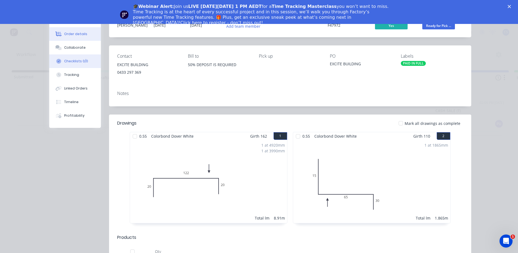
scroll to position [27, 0]
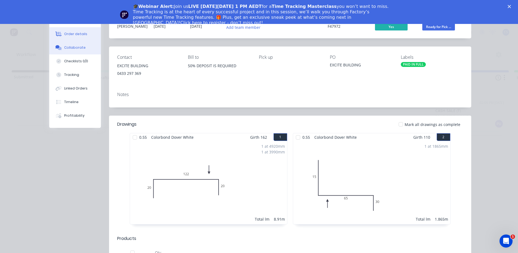
click at [79, 50] on div "Collaborate" at bounding box center [74, 47] width 21 height 5
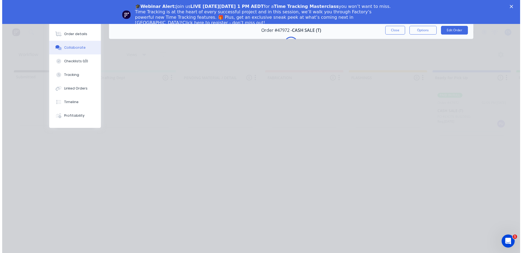
scroll to position [0, 0]
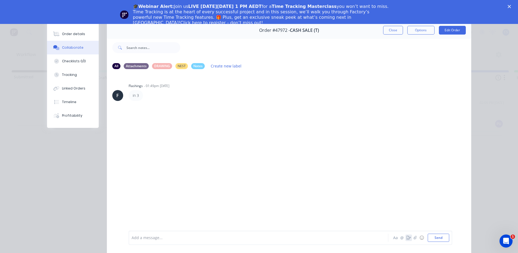
click at [407, 239] on icon "button" at bounding box center [409, 238] width 4 height 4
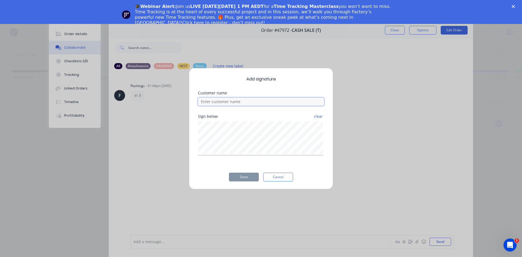
click at [229, 103] on input at bounding box center [261, 102] width 126 height 8
type input "[PERSON_NAME]"
click at [252, 185] on div "Add signature Customer name [PERSON_NAME] below clear Done Cancel" at bounding box center [261, 128] width 144 height 121
click at [252, 179] on button "Done" at bounding box center [244, 177] width 30 height 9
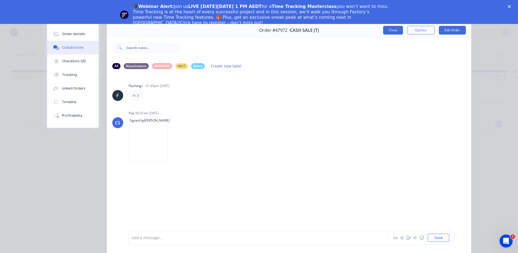
click at [396, 33] on button "Close" at bounding box center [393, 30] width 20 height 9
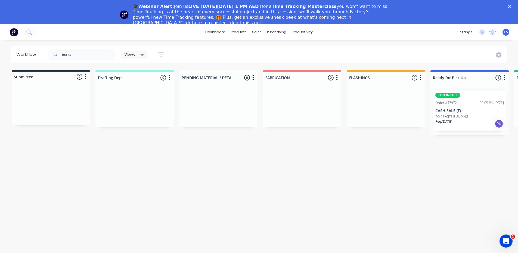
click at [478, 98] on div "PAID IN FULL Order #47972 02:05 PM [DATE] CASH SALE (T) PO #EXCITE BUILDING Req…" at bounding box center [469, 111] width 73 height 40
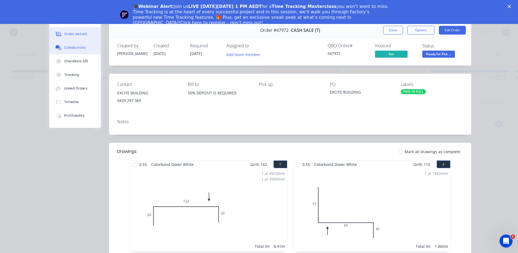
click at [84, 49] on button "Collaborate" at bounding box center [75, 48] width 52 height 14
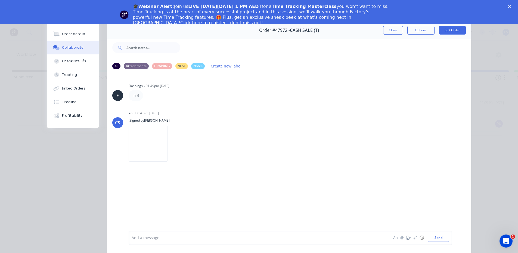
click at [511, 6] on polygon "Close" at bounding box center [509, 6] width 3 height 3
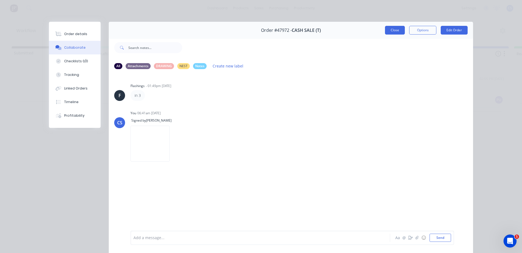
click at [390, 30] on button "Close" at bounding box center [395, 30] width 20 height 9
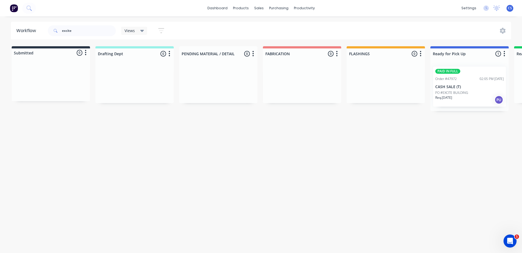
click at [466, 85] on p "CASH SALE (T)" at bounding box center [470, 87] width 69 height 5
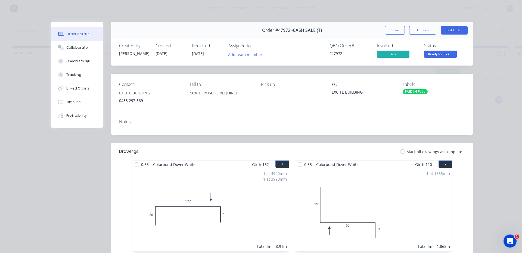
click at [428, 60] on div "Created by [PERSON_NAME] Created [DATE] Required [DATE] Assigned to Add team me…" at bounding box center [292, 51] width 362 height 29
click at [431, 54] on span "Ready for Pick ..." at bounding box center [440, 54] width 33 height 7
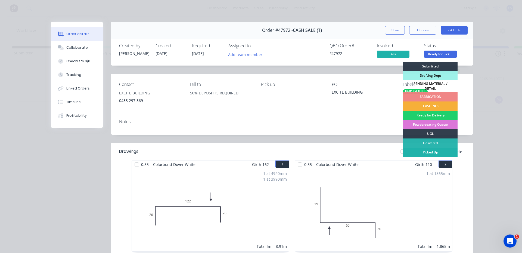
click at [412, 150] on div "Picked Up" at bounding box center [430, 152] width 54 height 9
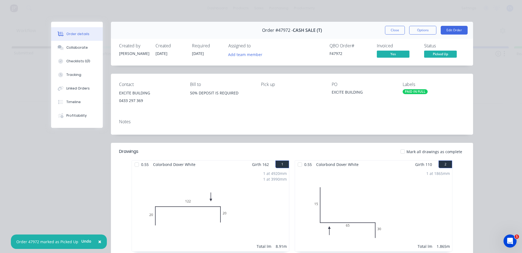
click at [64, 10] on div "Order details Collaborate Checklists 0/0 Tracking Linked Orders Timeline Profit…" at bounding box center [261, 126] width 522 height 253
click at [393, 29] on button "Close" at bounding box center [395, 30] width 20 height 9
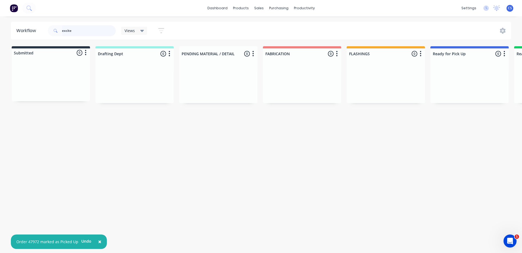
click at [80, 30] on input "excite" at bounding box center [89, 30] width 54 height 11
type input "rbs"
click at [464, 100] on div "Req. [DATE] PU" at bounding box center [470, 99] width 69 height 9
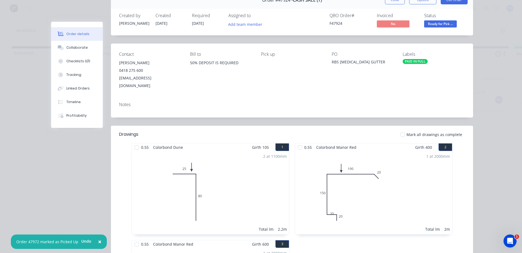
scroll to position [109, 0]
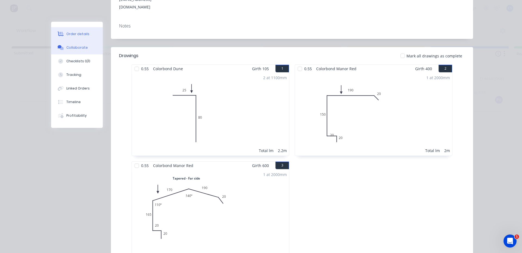
click at [76, 48] on div "Collaborate" at bounding box center [76, 47] width 21 height 5
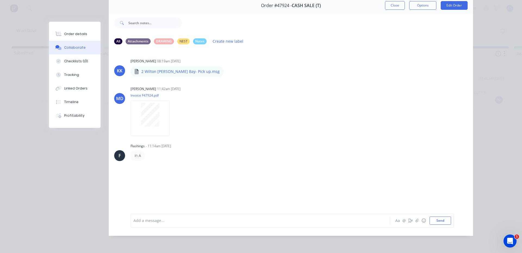
scroll to position [29, 0]
click at [68, 37] on button "Order details" at bounding box center [75, 34] width 52 height 14
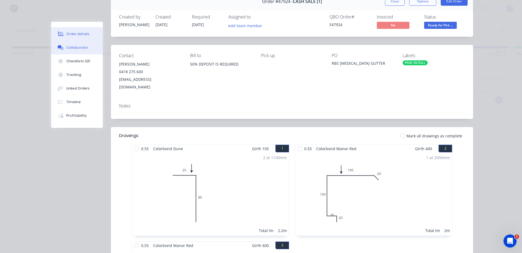
click at [68, 48] on div "Collaborate" at bounding box center [76, 47] width 21 height 5
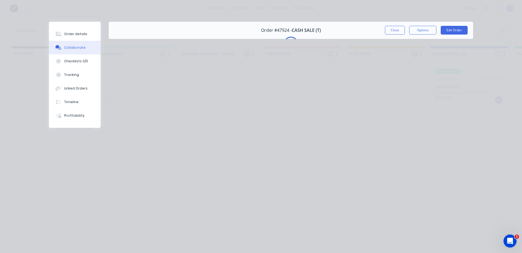
scroll to position [0, 0]
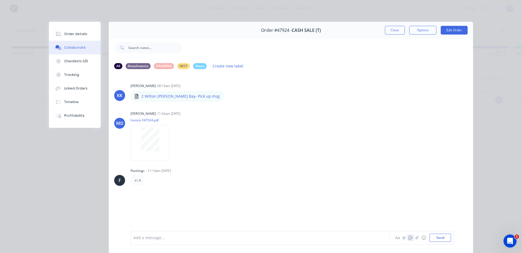
click at [409, 239] on icon "button" at bounding box center [411, 238] width 4 height 4
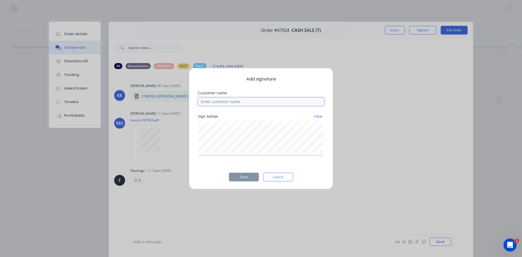
click at [224, 103] on input at bounding box center [261, 102] width 126 height 8
type input "[PERSON_NAME]"
click at [249, 178] on button "Done" at bounding box center [244, 177] width 30 height 9
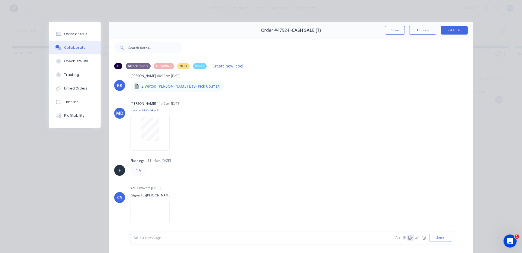
scroll to position [15, 0]
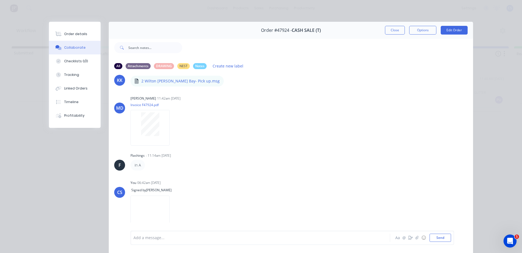
click at [397, 31] on button "Close" at bounding box center [395, 30] width 20 height 9
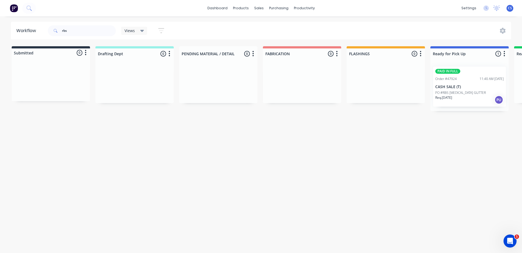
drag, startPoint x: 397, startPoint y: 31, endPoint x: 457, endPoint y: 223, distance: 201.3
click at [457, 223] on div "Workflow rbs Views Save new view None (Default) edit Nilesh edit Production edi…" at bounding box center [261, 132] width 522 height 220
click at [473, 81] on div "PAID IN FULL Order #47924 11:40 AM [DATE] CASH SALE (T) PO #RBS [MEDICAL_DATA] …" at bounding box center [469, 87] width 73 height 40
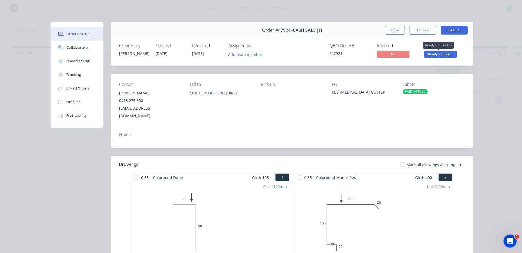
click at [444, 53] on span "Ready for Pick ..." at bounding box center [440, 54] width 33 height 7
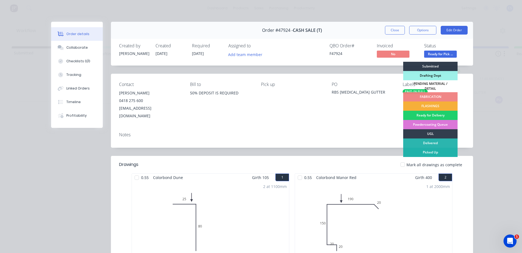
click at [433, 148] on div "Picked Up" at bounding box center [430, 152] width 54 height 9
